Goal: Task Accomplishment & Management: Manage account settings

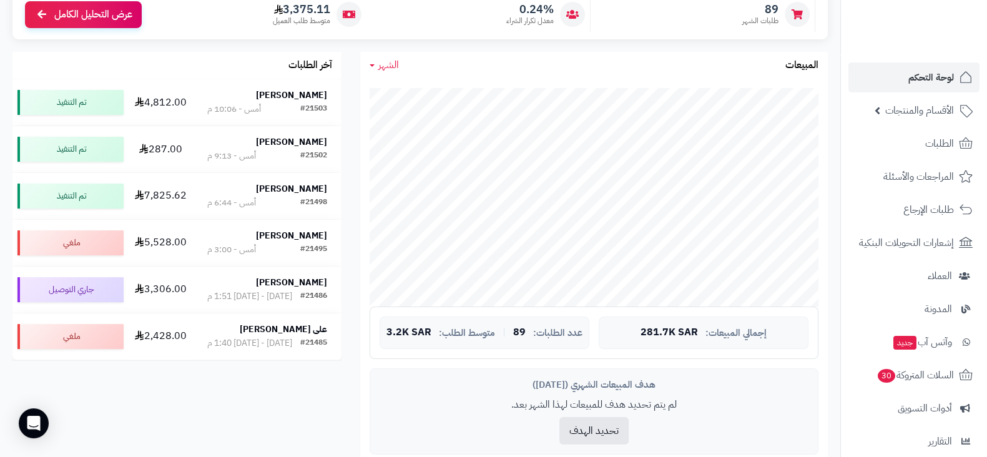
scroll to position [178, 0]
click at [885, 85] on link "لوحة التحكم" at bounding box center [913, 77] width 131 height 30
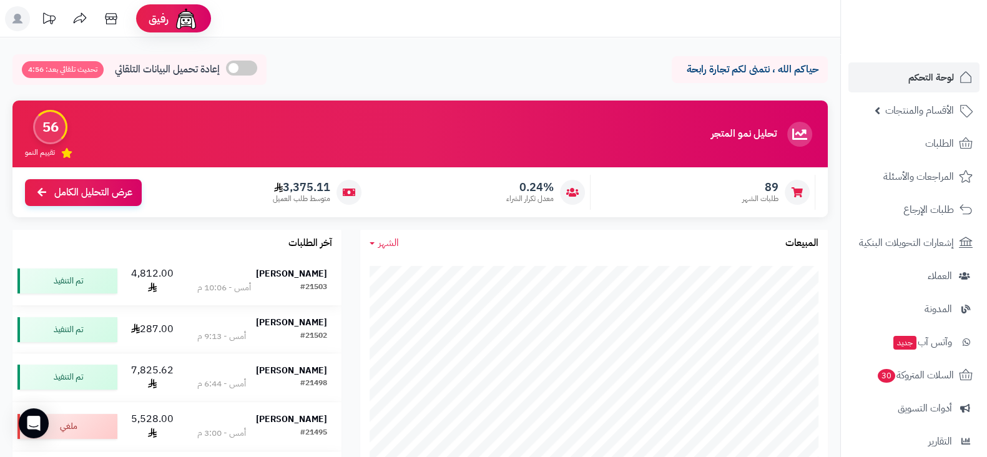
click at [297, 270] on strong "Alanoud Abdullah" at bounding box center [291, 273] width 71 height 13
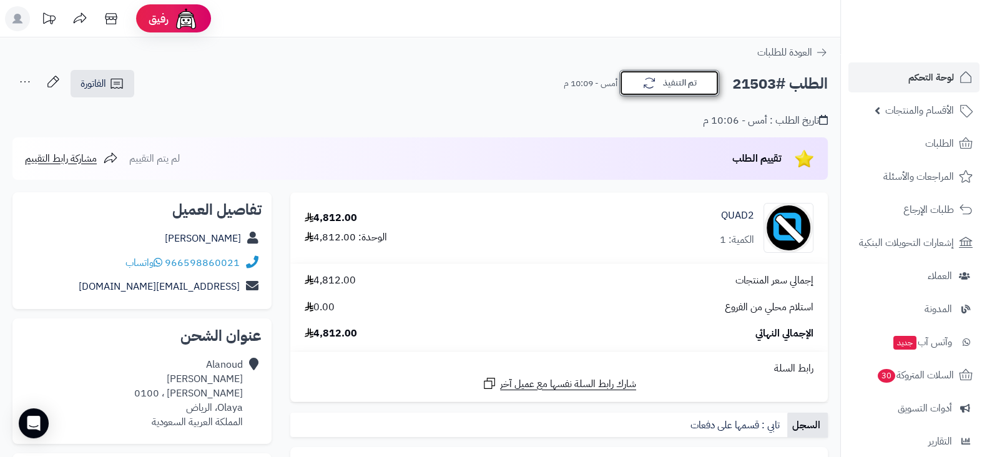
click at [677, 89] on button "تم التنفيذ" at bounding box center [669, 83] width 100 height 26
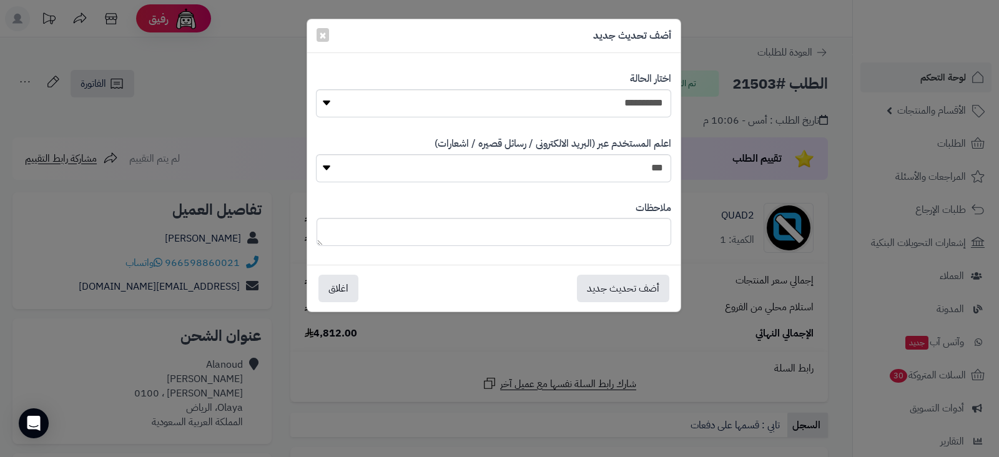
click at [924, 81] on div "**********" at bounding box center [499, 228] width 999 height 457
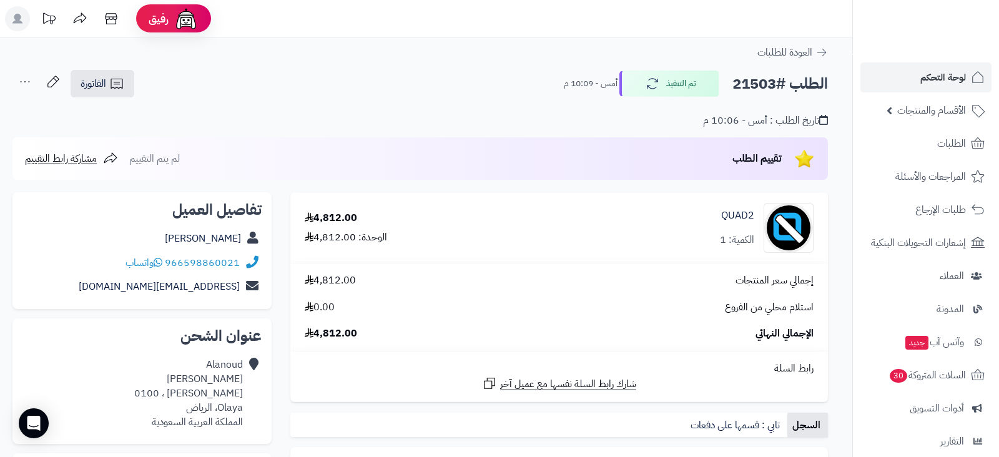
click at [924, 81] on body "رفيق ! الطلبات معالجة مكتمل إرجاع المنتجات العملاء المتواجدون الان 5791 عملاء م…" at bounding box center [499, 228] width 999 height 457
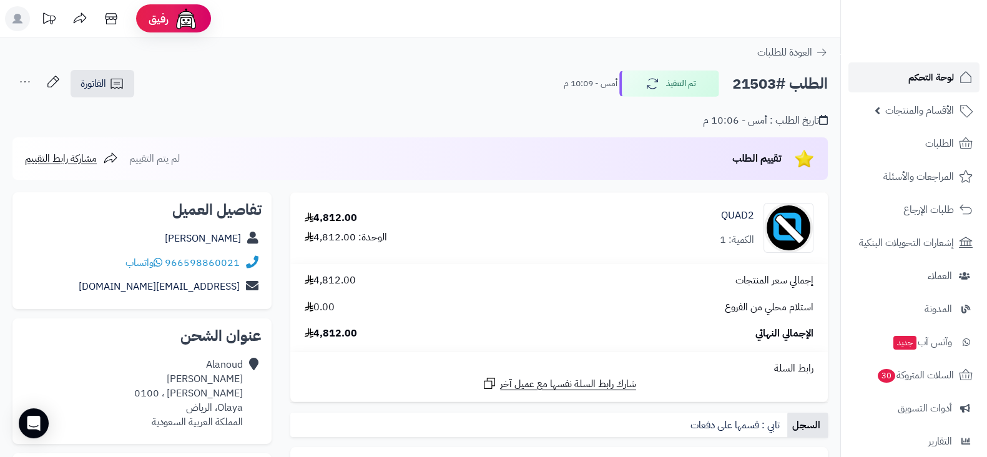
click at [924, 81] on span "لوحة التحكم" at bounding box center [931, 77] width 46 height 17
